Goal: Information Seeking & Learning: Learn about a topic

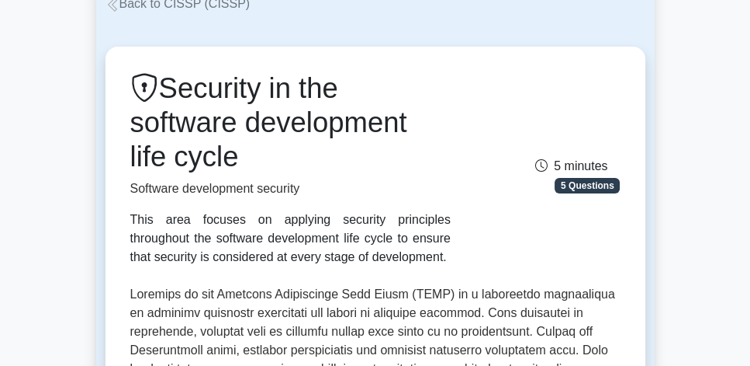
scroll to position [88, 0]
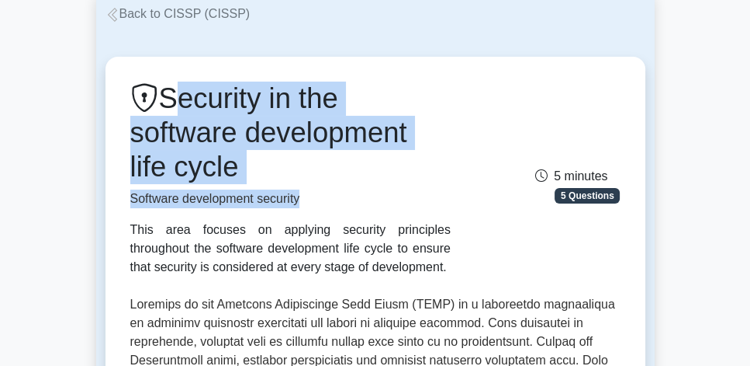
drag, startPoint x: 171, startPoint y: 107, endPoint x: 428, endPoint y: 184, distance: 268.9
click at [428, 184] on div "Security in the software development life cycle Software development security T…" at bounding box center [290, 178] width 339 height 195
click at [408, 177] on h1 "Security in the software development life cycle" at bounding box center [290, 132] width 321 height 102
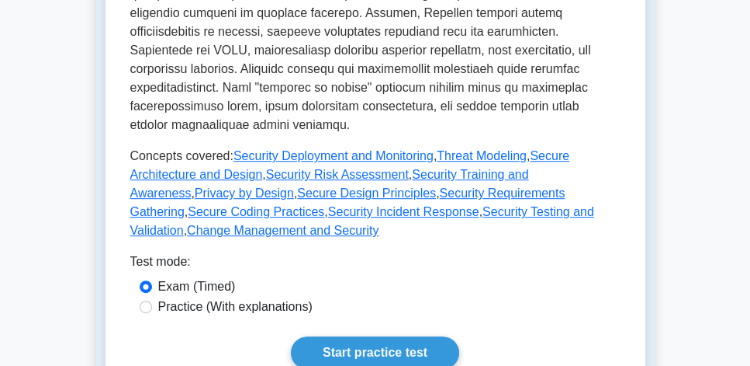
scroll to position [754, 0]
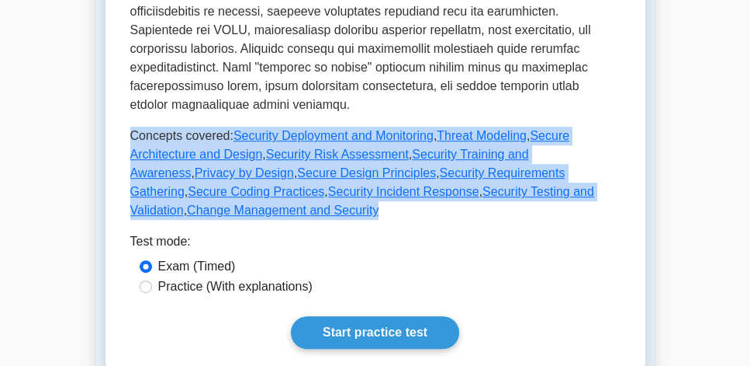
drag, startPoint x: 120, startPoint y: 120, endPoint x: 624, endPoint y: 172, distance: 507.1
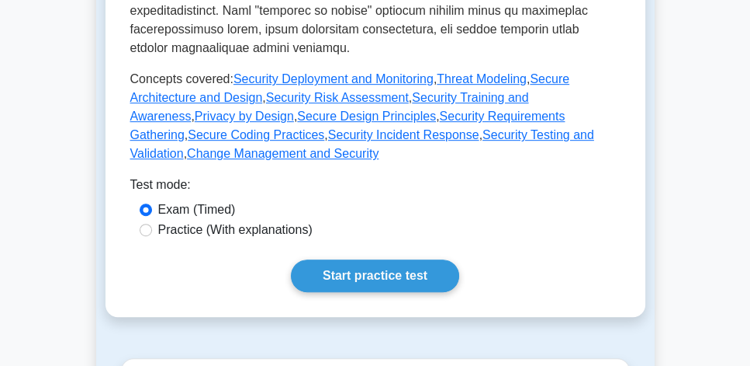
scroll to position [931, 0]
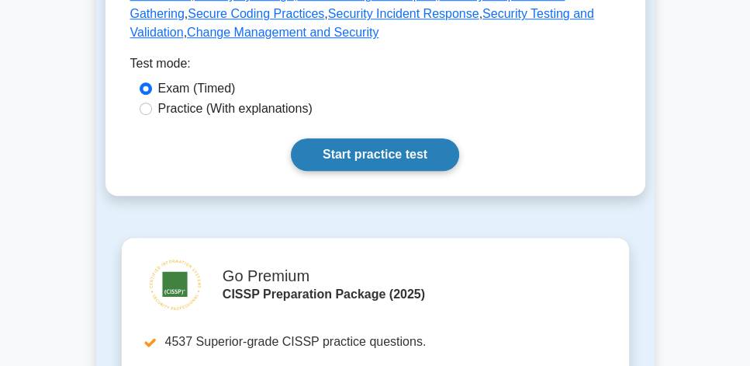
click at [397, 138] on link "Start practice test" at bounding box center [375, 154] width 168 height 33
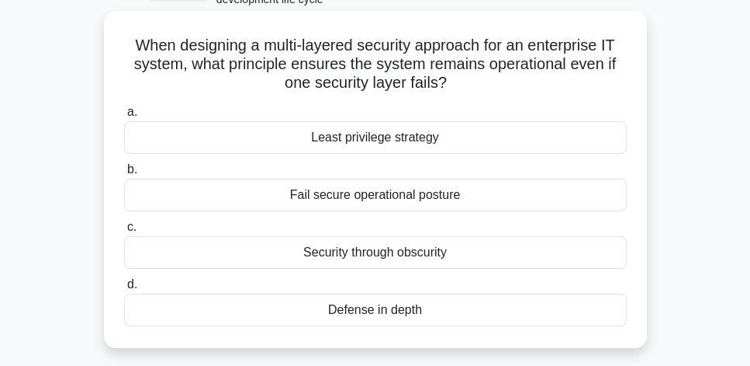
click at [515, 310] on div "Defense in depth" at bounding box center [375, 309] width 503 height 33
click at [124, 289] on input "d. Defense in depth" at bounding box center [124, 284] width 0 height 10
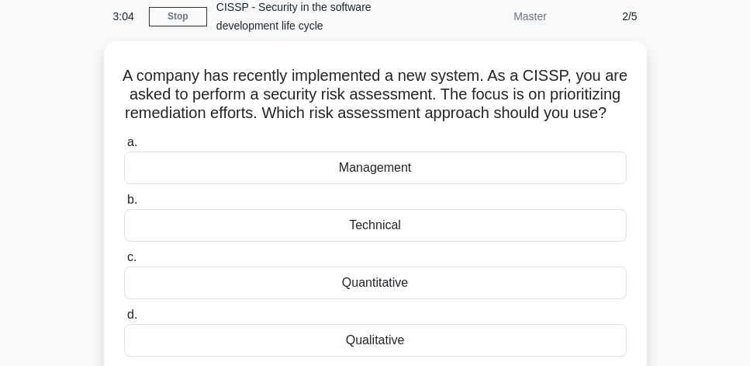
scroll to position [88, 0]
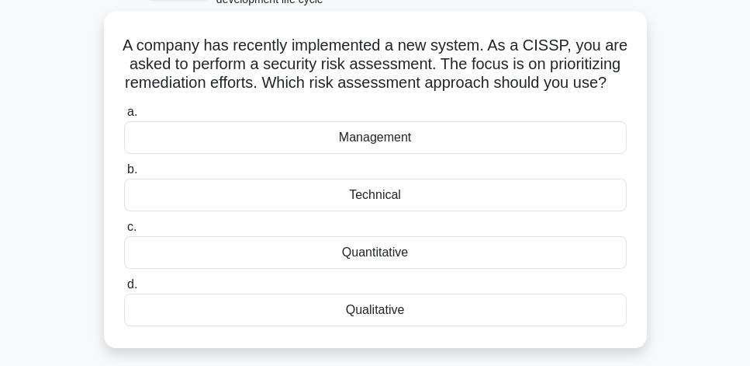
click at [439, 269] on div "Quantitative" at bounding box center [375, 252] width 503 height 33
click at [124, 232] on input "c. Quantitative" at bounding box center [124, 227] width 0 height 10
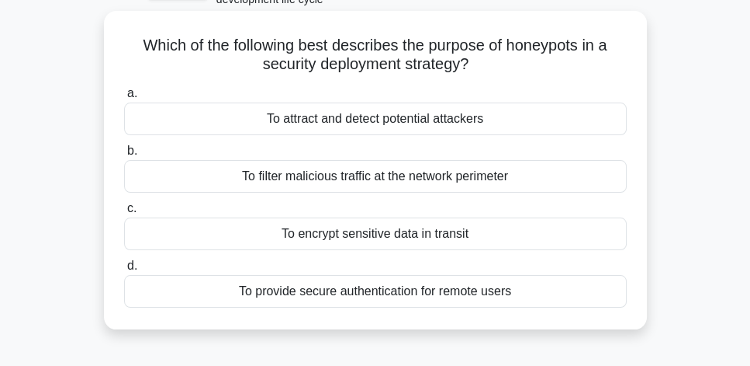
click at [539, 120] on div "To attract and detect potential attackers" at bounding box center [375, 118] width 503 height 33
click at [124, 99] on input "a. To attract and detect potential attackers" at bounding box center [124, 93] width 0 height 10
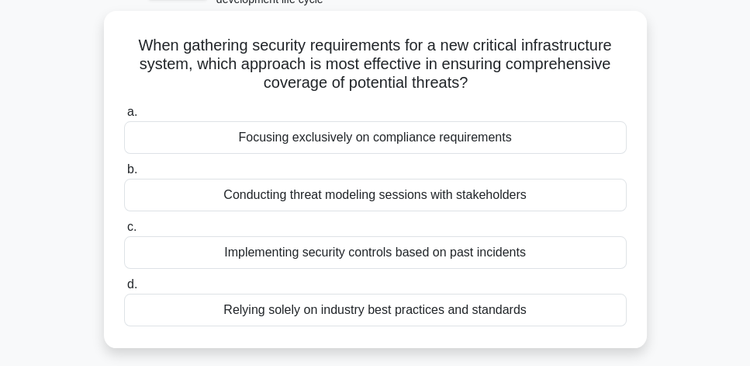
click at [540, 198] on div "Conducting threat modeling sessions with stakeholders" at bounding box center [375, 194] width 503 height 33
click at [124, 175] on input "b. Conducting threat modeling sessions with stakeholders" at bounding box center [124, 170] width 0 height 10
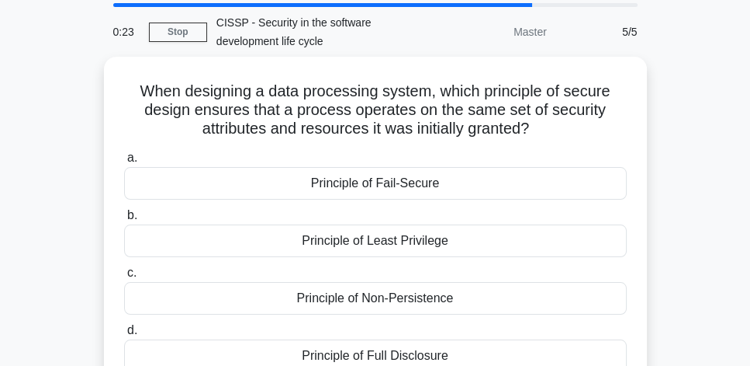
scroll to position [44, 0]
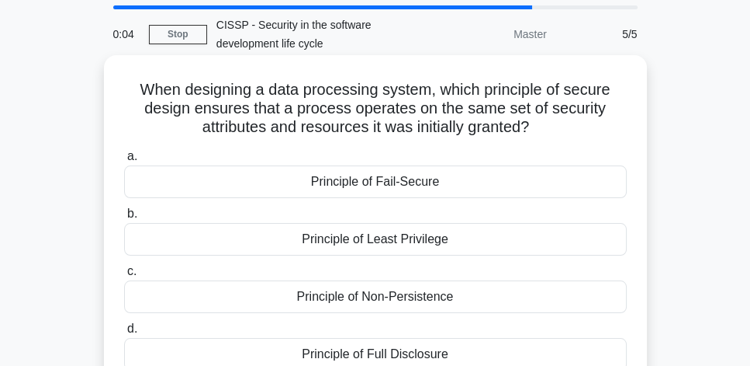
click at [497, 300] on div "Principle of Non-Persistence" at bounding box center [375, 296] width 503 height 33
click at [124, 276] on input "c. Principle of Non-Persistence" at bounding box center [124, 271] width 0 height 10
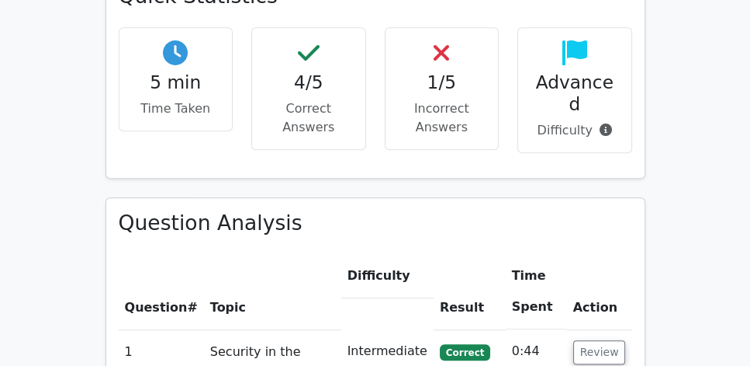
scroll to position [1108, 0]
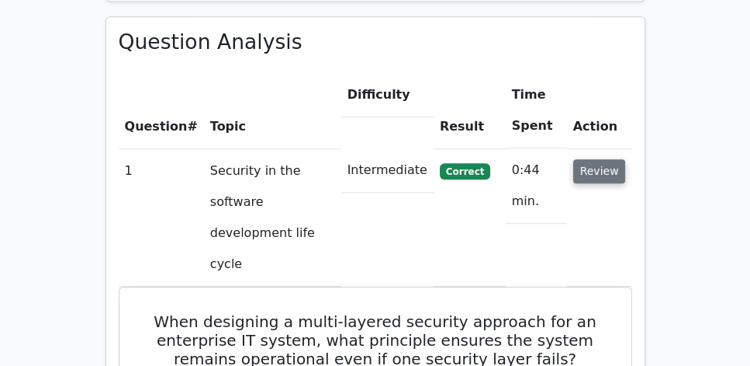
click at [601, 159] on button "Review" at bounding box center [600, 171] width 53 height 24
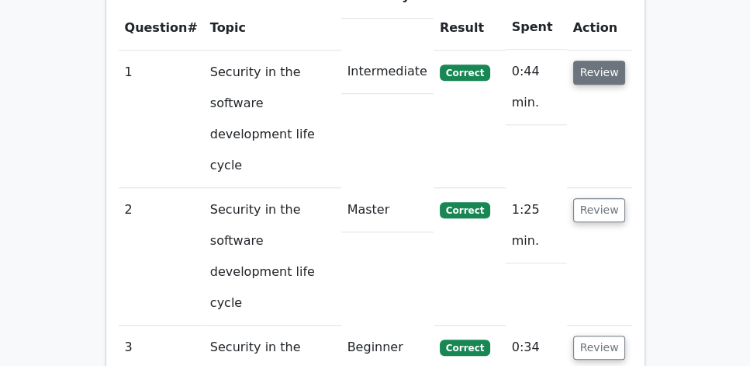
scroll to position [1286, 0]
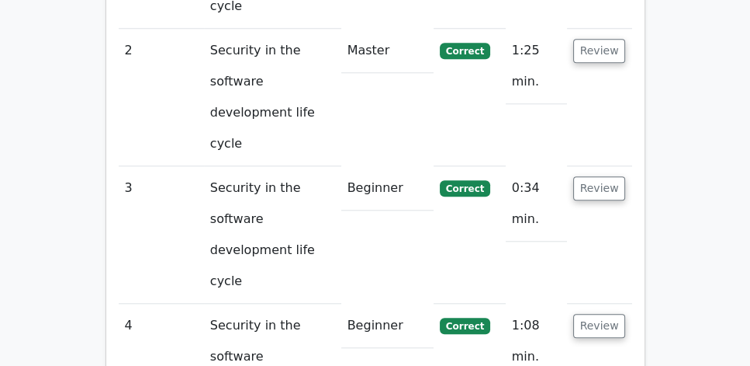
scroll to position [1374, 0]
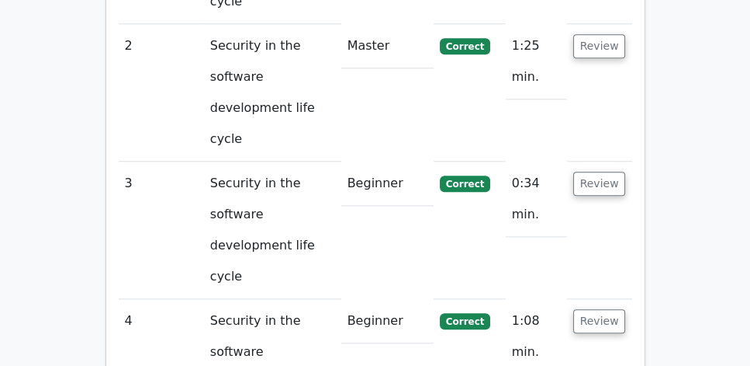
click at [659, 177] on main "Go Premium CISSP Preparation Package (2025) 5693 Superior-grade CISSP practice …" at bounding box center [375, 319] width 750 height 3298
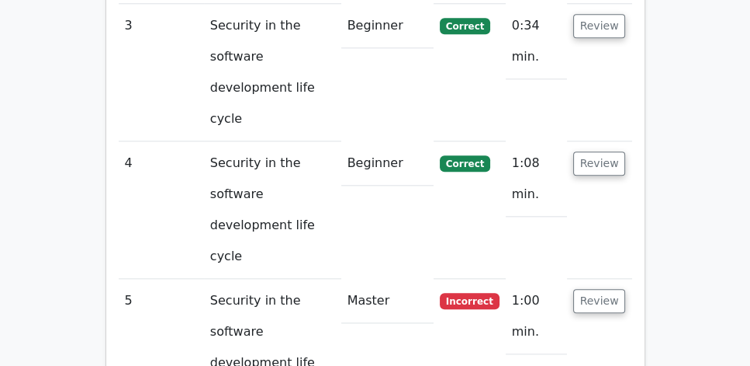
scroll to position [1507, 0]
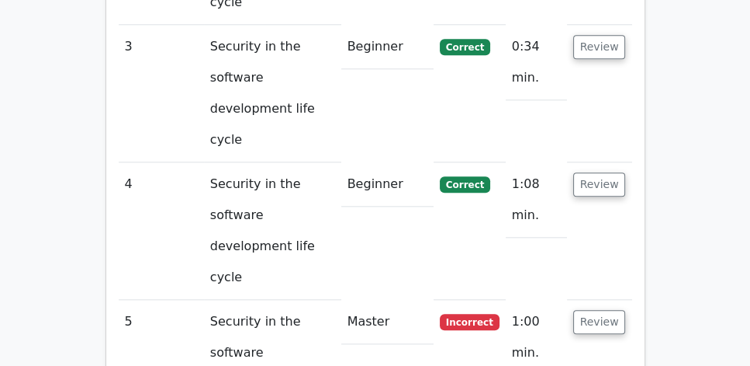
drag, startPoint x: 149, startPoint y: 107, endPoint x: 511, endPoint y: 348, distance: 435.4
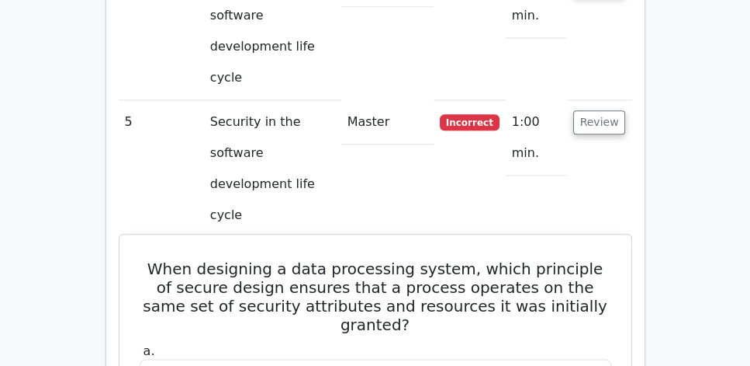
scroll to position [1773, 0]
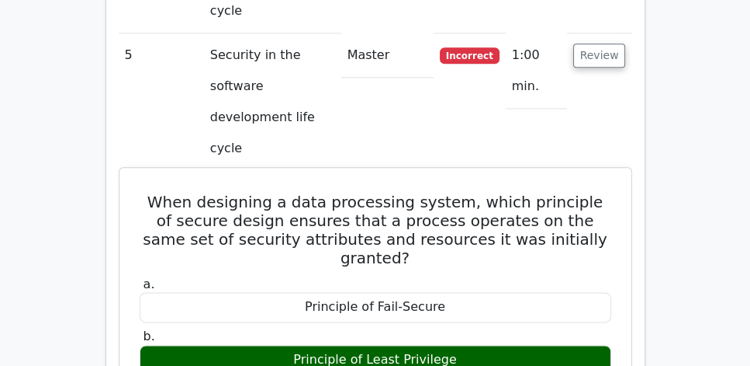
copy div "When designing a data processing system, which principle of secure design ensur…"
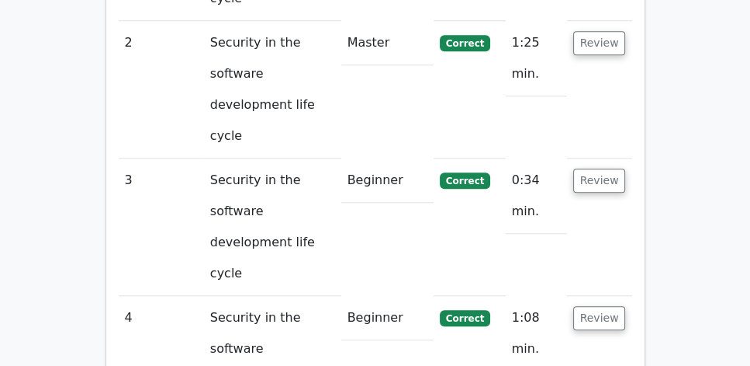
scroll to position [1286, 0]
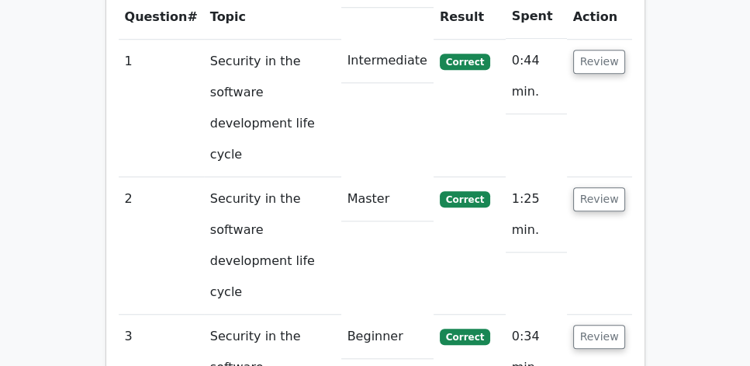
scroll to position [1197, 0]
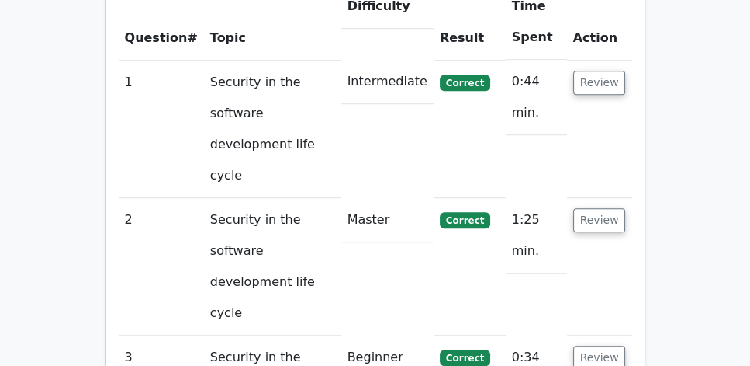
click at [604, 71] on button "Review" at bounding box center [600, 83] width 53 height 24
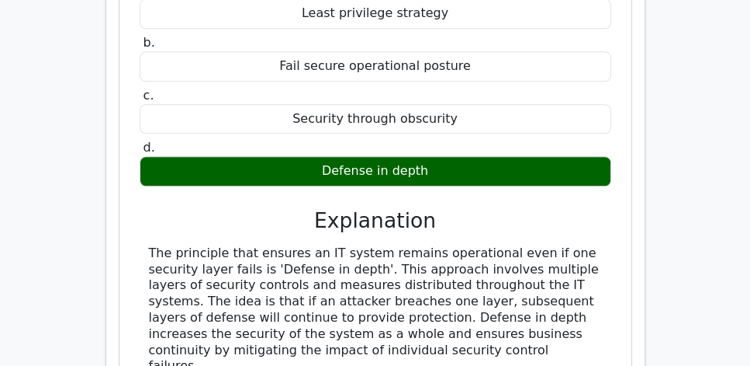
scroll to position [1507, 0]
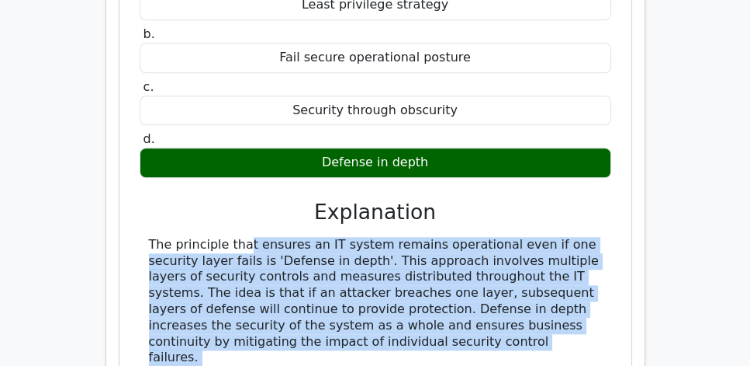
copy div "The principle that ensures an IT system remains operational even if one securit…"
drag, startPoint x: 148, startPoint y: 136, endPoint x: 445, endPoint y: 301, distance: 339.4
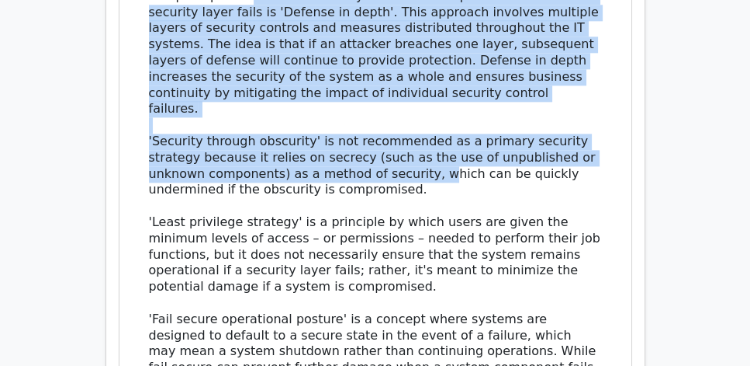
scroll to position [1773, 0]
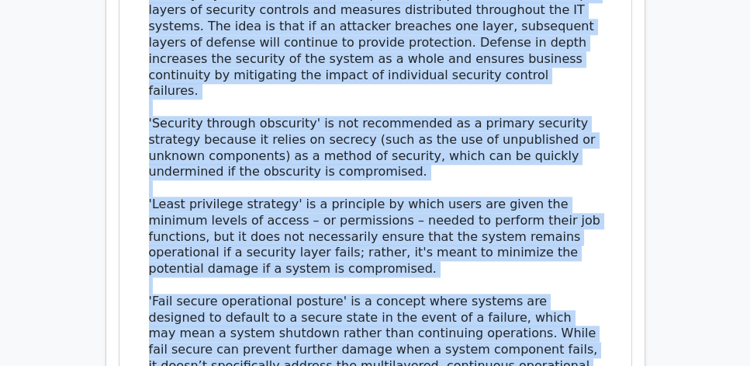
click at [377, 262] on div "The principle that ensures an IT system remains operational even if one securit…" at bounding box center [375, 181] width 453 height 420
copy div "The principle that ensures an IT system remains operational even if one securit…"
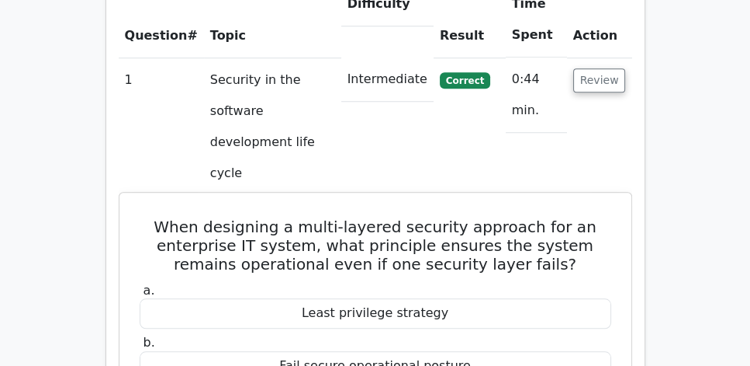
scroll to position [1197, 0]
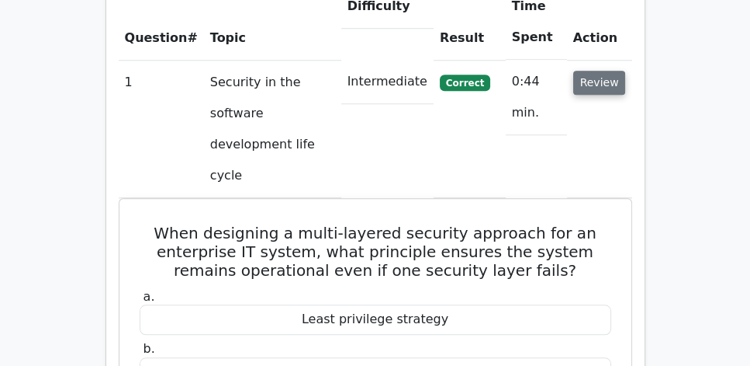
click at [605, 71] on button "Review" at bounding box center [600, 83] width 53 height 24
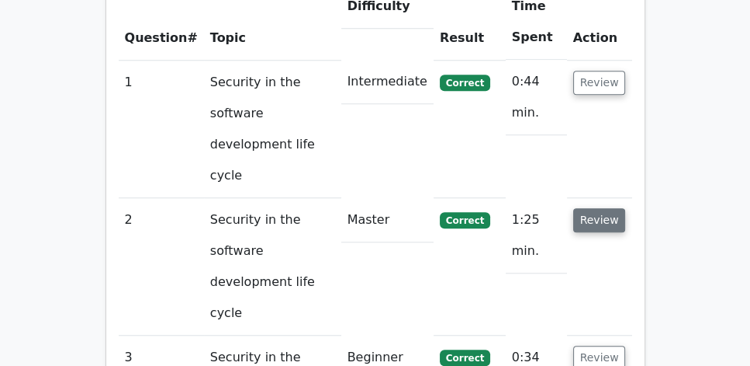
click at [602, 208] on button "Review" at bounding box center [600, 220] width 53 height 24
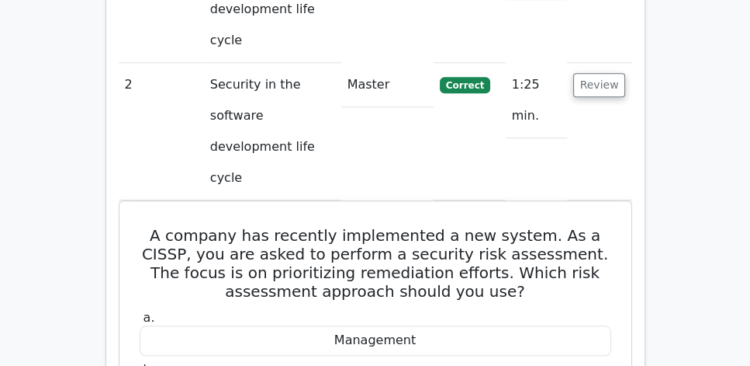
scroll to position [1330, 0]
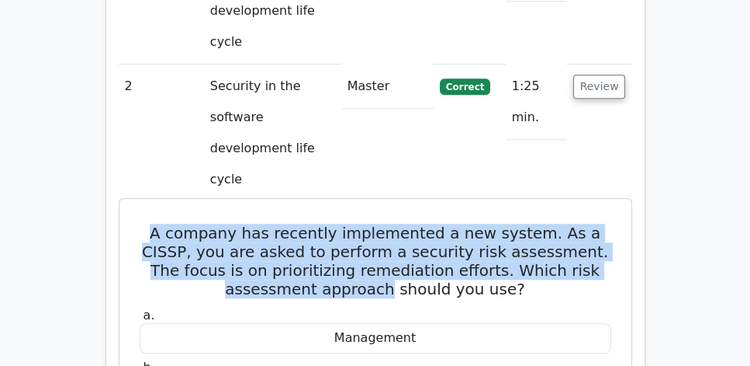
drag, startPoint x: 137, startPoint y: 64, endPoint x: 370, endPoint y: 129, distance: 241.8
click at [349, 224] on h5 "A company has recently implemented a new system. As a CISSP, you are asked to p…" at bounding box center [375, 261] width 475 height 75
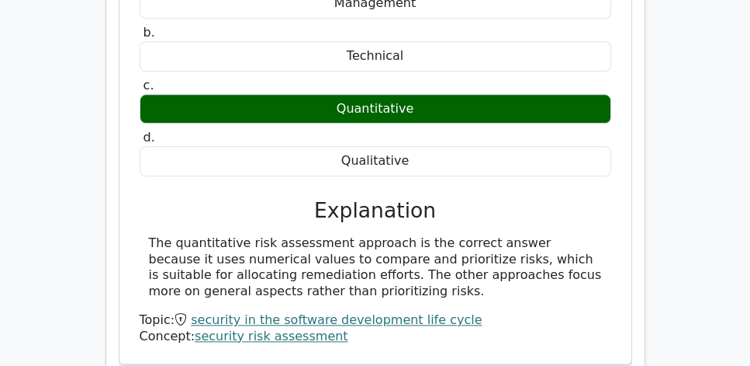
scroll to position [1685, 0]
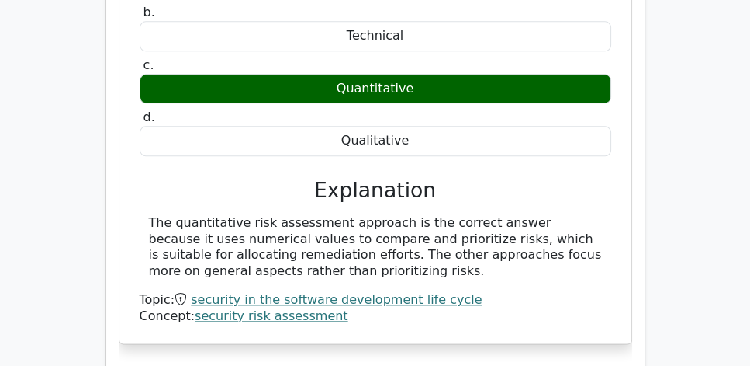
click at [375, 215] on div "The quantitative risk assessment approach is the correct answer because it uses…" at bounding box center [375, 247] width 453 height 64
copy div "A company has recently implemented a new system. As a CISSP, you are asked to p…"
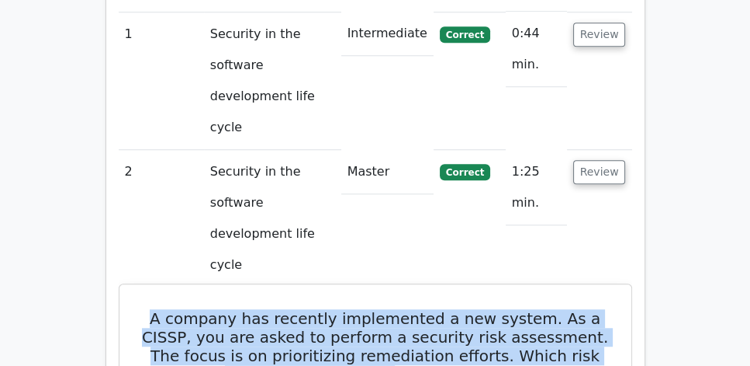
scroll to position [1242, 0]
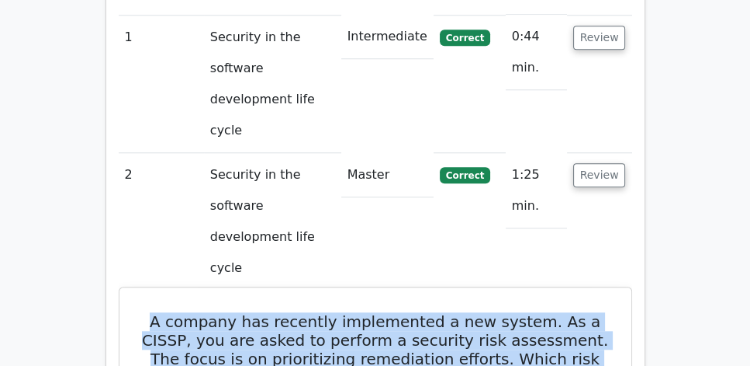
click at [356, 312] on h5 "A company has recently implemented a new system. As a CISSP, you are asked to p…" at bounding box center [375, 349] width 475 height 75
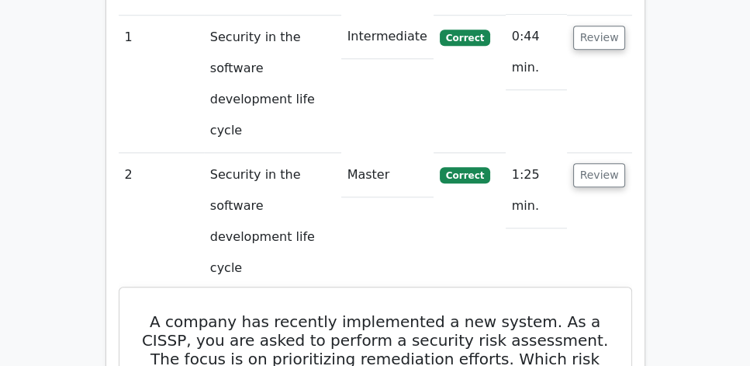
click at [404, 312] on h5 "A company has recently implemented a new system. As a CISSP, you are asked to p…" at bounding box center [375, 349] width 475 height 75
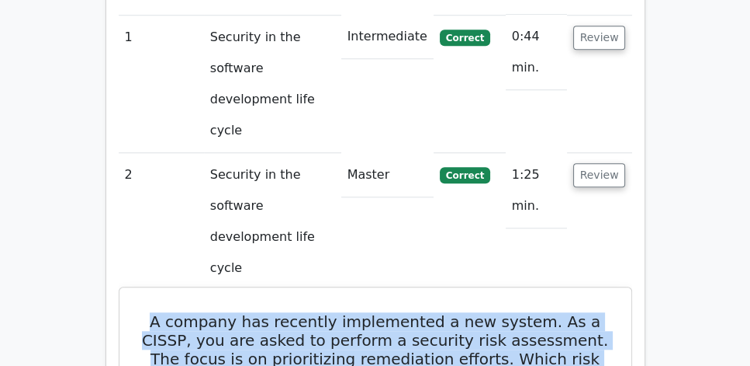
click at [404, 312] on h5 "A company has recently implemented a new system. As a CISSP, you are asked to p…" at bounding box center [375, 349] width 475 height 75
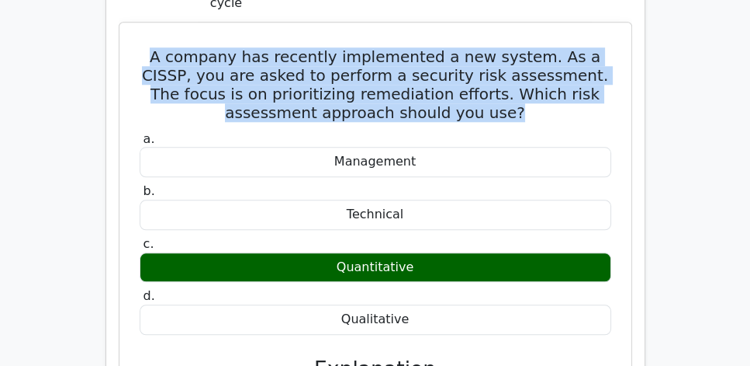
scroll to position [1507, 0]
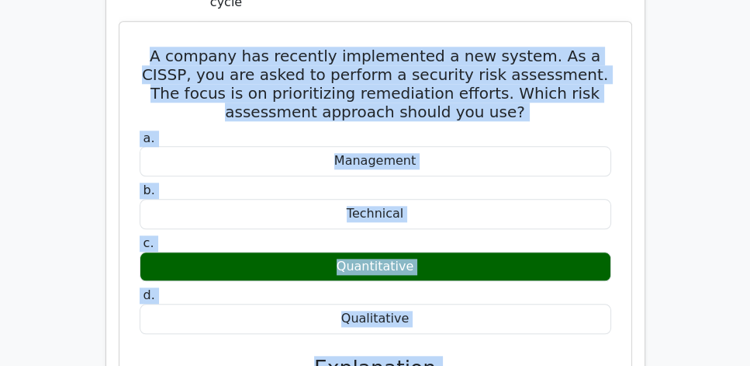
copy div "A company has recently implemented a new system. As a CISSP, you are asked to p…"
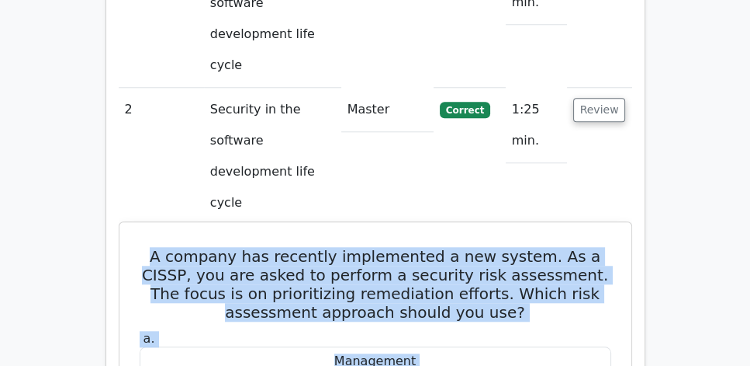
scroll to position [1286, 0]
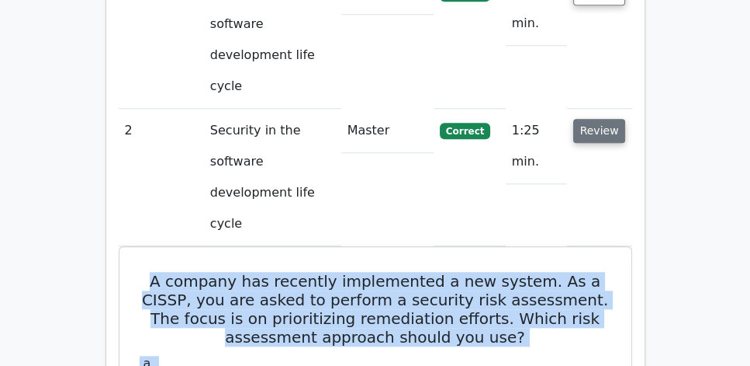
click at [588, 119] on button "Review" at bounding box center [600, 131] width 53 height 24
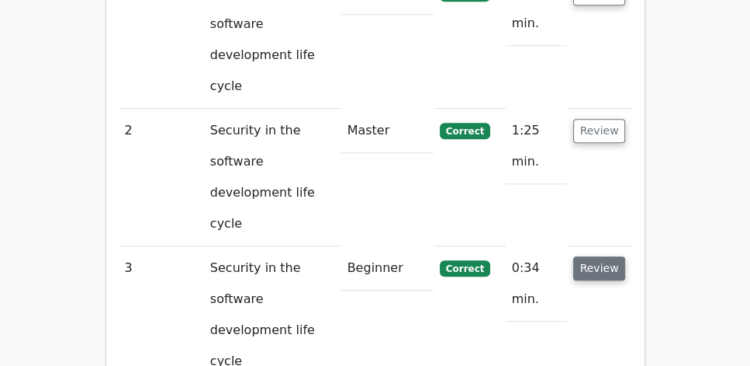
click at [601, 256] on button "Review" at bounding box center [600, 268] width 53 height 24
click at [588, 256] on button "Review" at bounding box center [600, 268] width 53 height 24
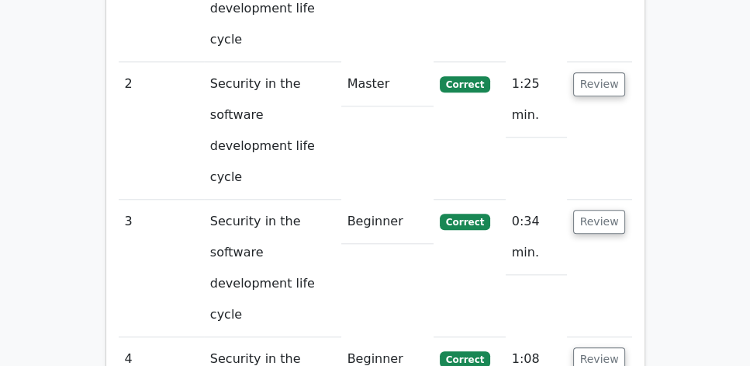
scroll to position [1330, 0]
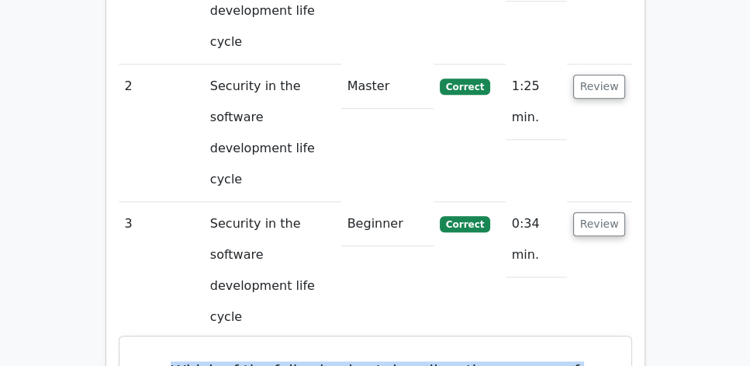
drag, startPoint x: 159, startPoint y: 133, endPoint x: 559, endPoint y: 157, distance: 400.4
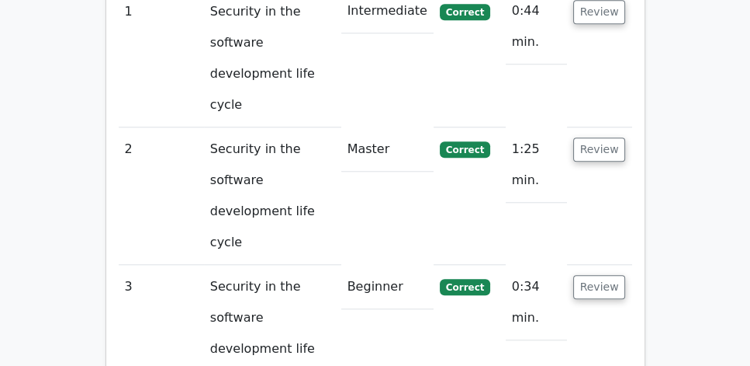
scroll to position [1242, 0]
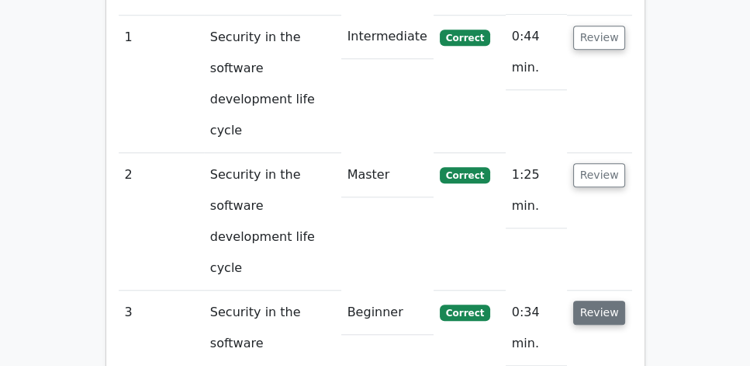
click at [603, 300] on button "Review" at bounding box center [600, 312] width 53 height 24
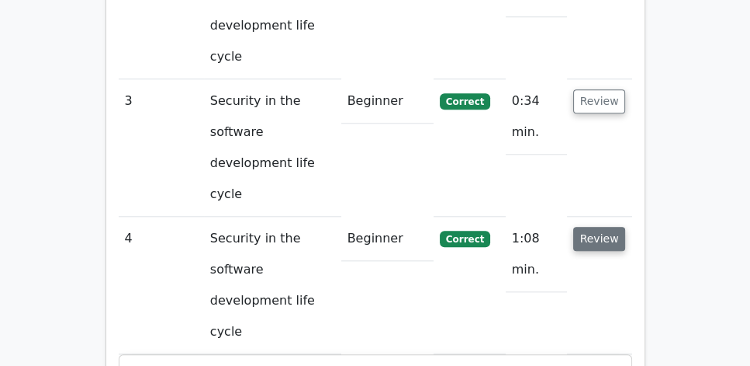
scroll to position [1463, 0]
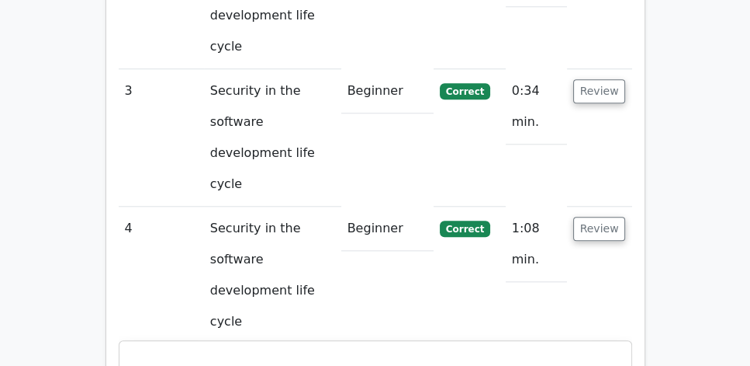
drag, startPoint x: 169, startPoint y: 84, endPoint x: 546, endPoint y: 331, distance: 450.7
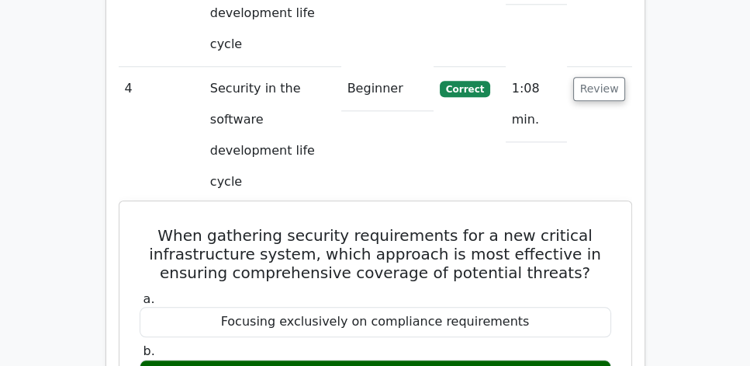
scroll to position [1641, 0]
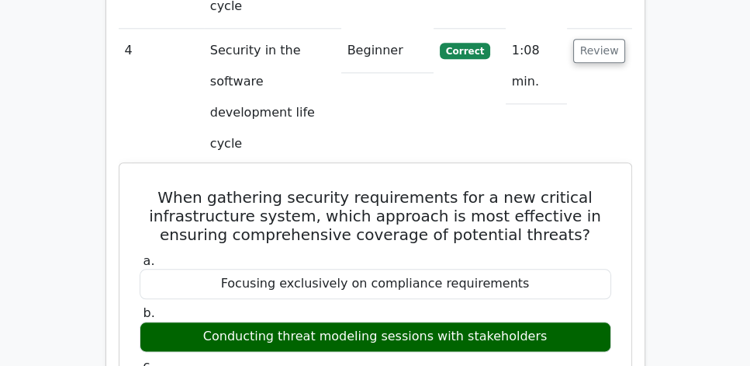
copy div "When gathering security requirements for a new critical infrastructure system, …"
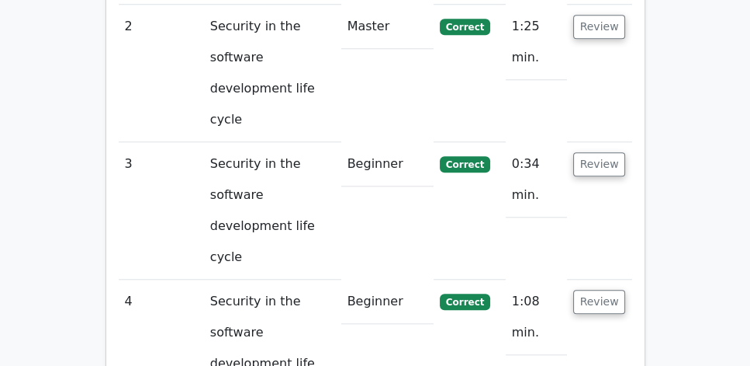
scroll to position [1374, 0]
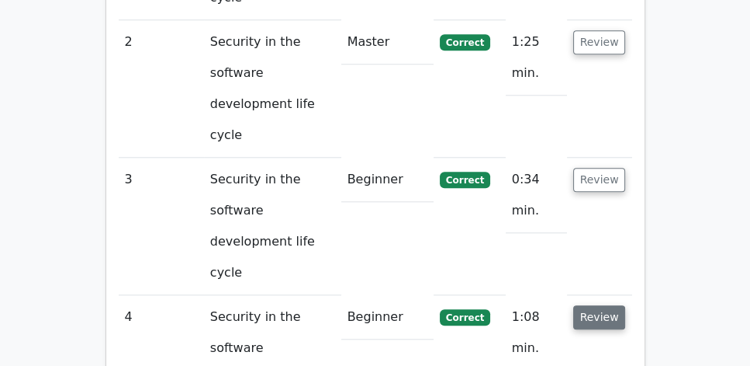
click at [594, 305] on button "Review" at bounding box center [600, 317] width 53 height 24
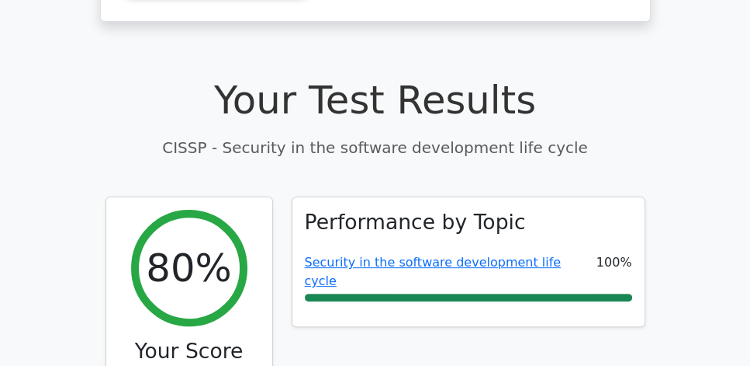
scroll to position [443, 0]
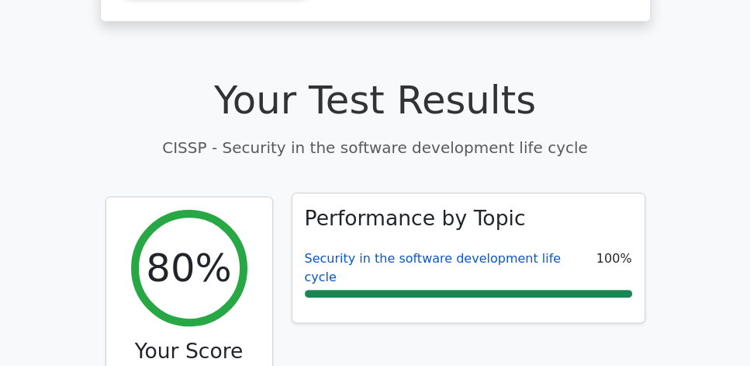
click at [442, 251] on link "Security in the software development life cycle" at bounding box center [433, 267] width 257 height 33
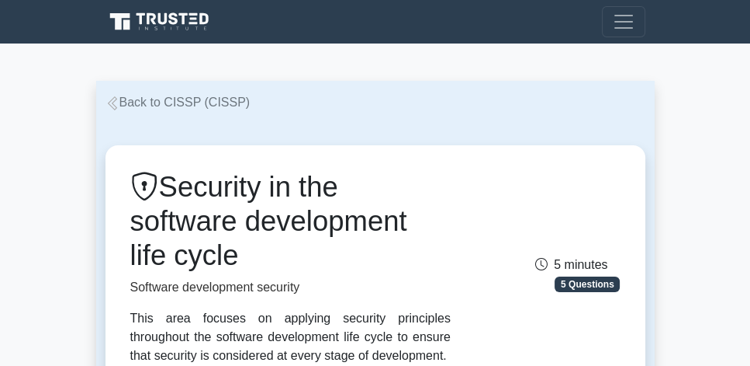
drag, startPoint x: 165, startPoint y: 188, endPoint x: 261, endPoint y: 251, distance: 115.4
click at [261, 251] on h1 "Security in the software development life cycle" at bounding box center [290, 221] width 321 height 102
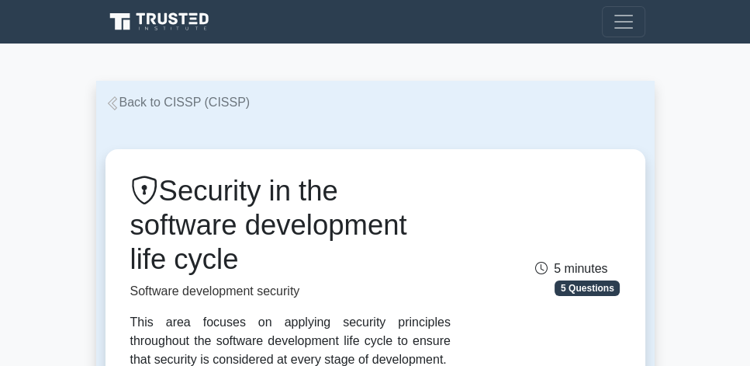
copy h1 "Security in the software development life cycle"
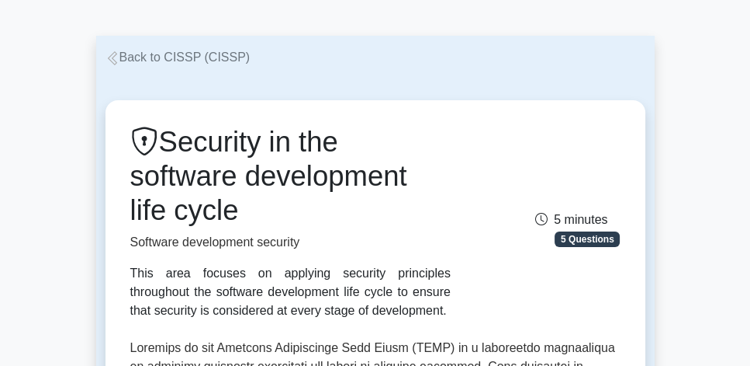
scroll to position [44, 0]
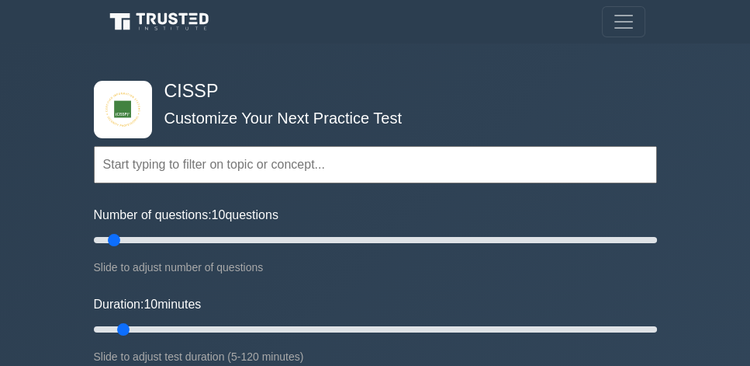
click at [304, 85] on h4 "CISSP" at bounding box center [369, 92] width 423 height 22
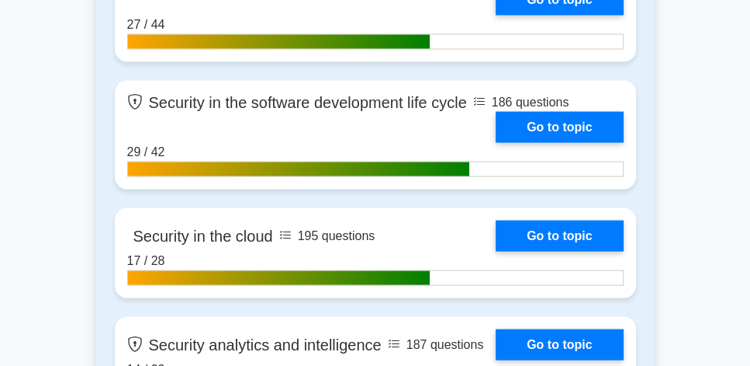
scroll to position [2865, 0]
